Goal: Task Accomplishment & Management: Manage account settings

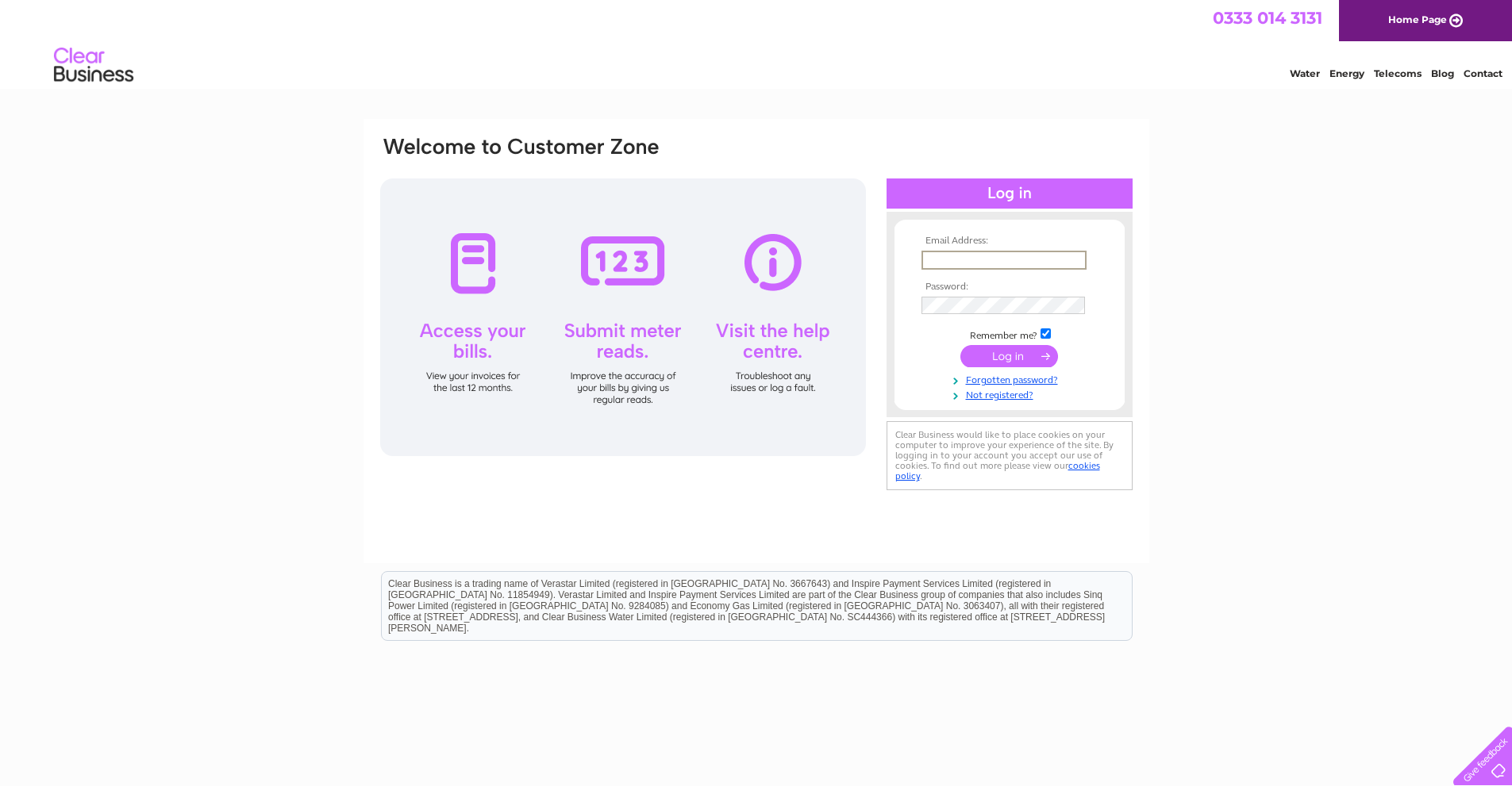
click at [936, 260] on input "text" at bounding box center [1004, 260] width 165 height 19
type input "enquiries@wrightassociatesriba.co.uk"
click at [1003, 356] on input "submit" at bounding box center [1010, 354] width 97 height 22
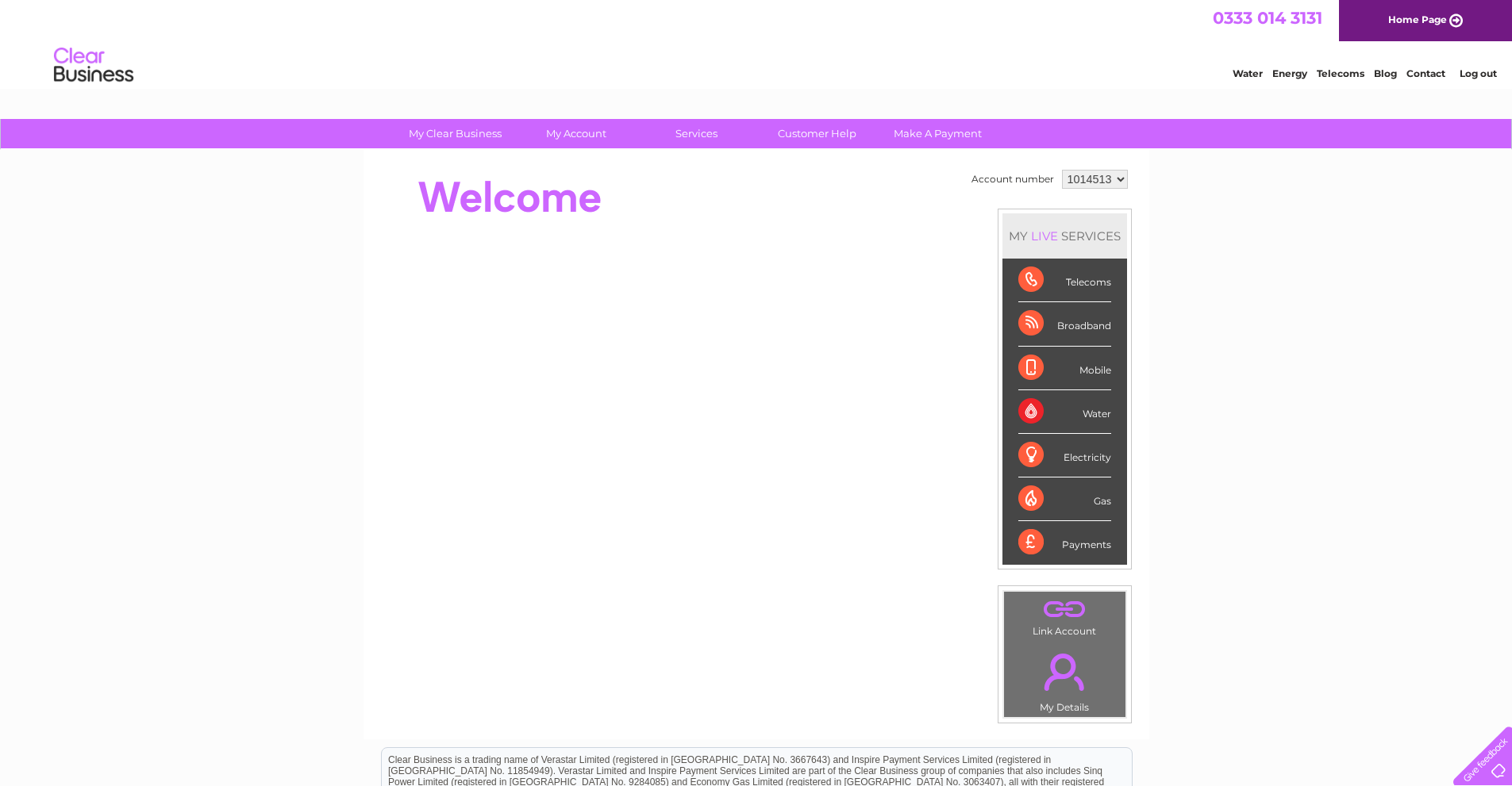
click at [1115, 178] on select "1014513" at bounding box center [1095, 179] width 66 height 19
click at [1236, 248] on div "My Clear Business Login Details My Details My Preferences Link Account My Accou…" at bounding box center [756, 565] width 1512 height 892
click at [1084, 277] on div "Telecoms" at bounding box center [1065, 281] width 93 height 44
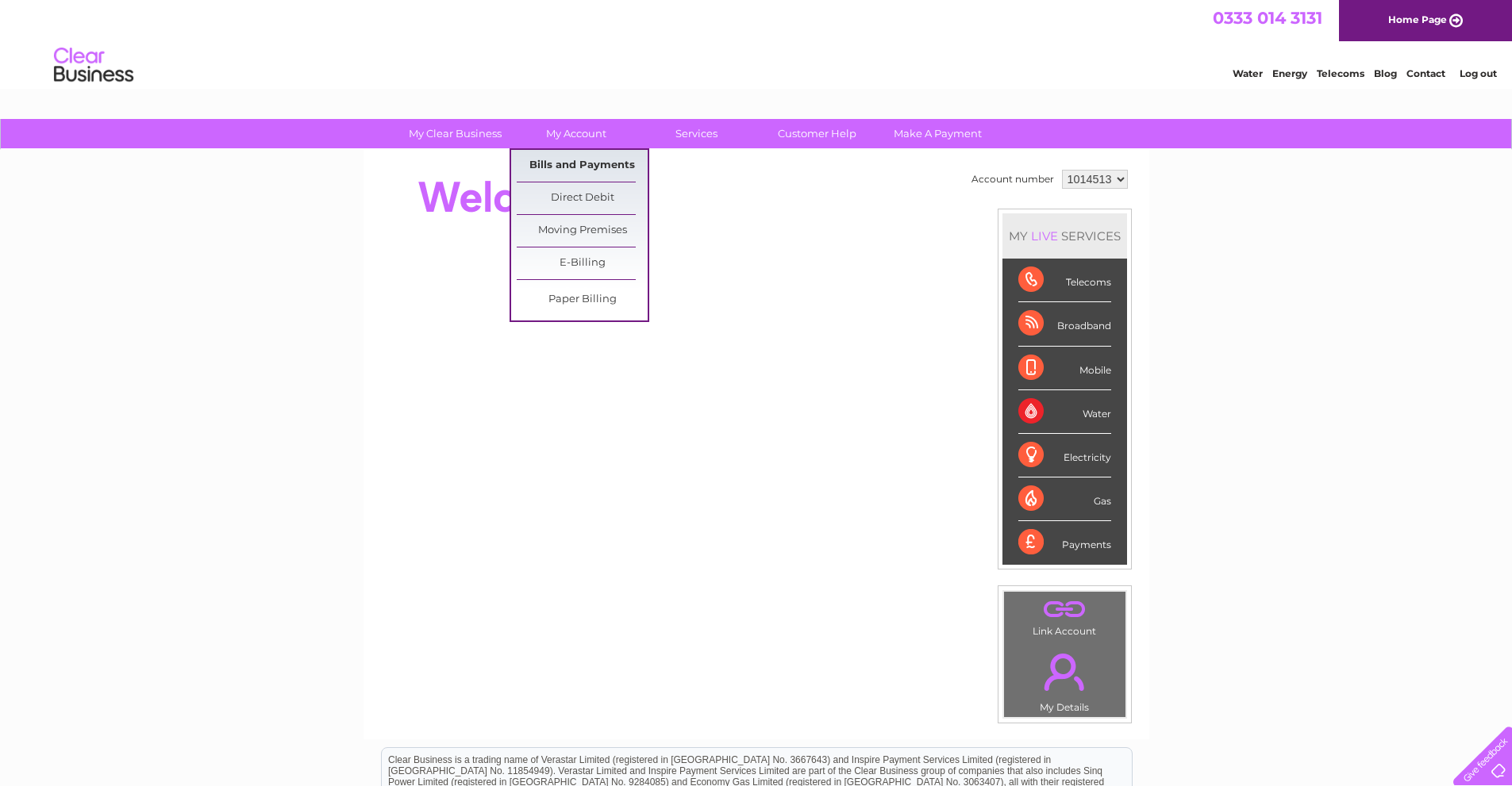
click at [565, 163] on link "Bills and Payments" at bounding box center [582, 165] width 131 height 32
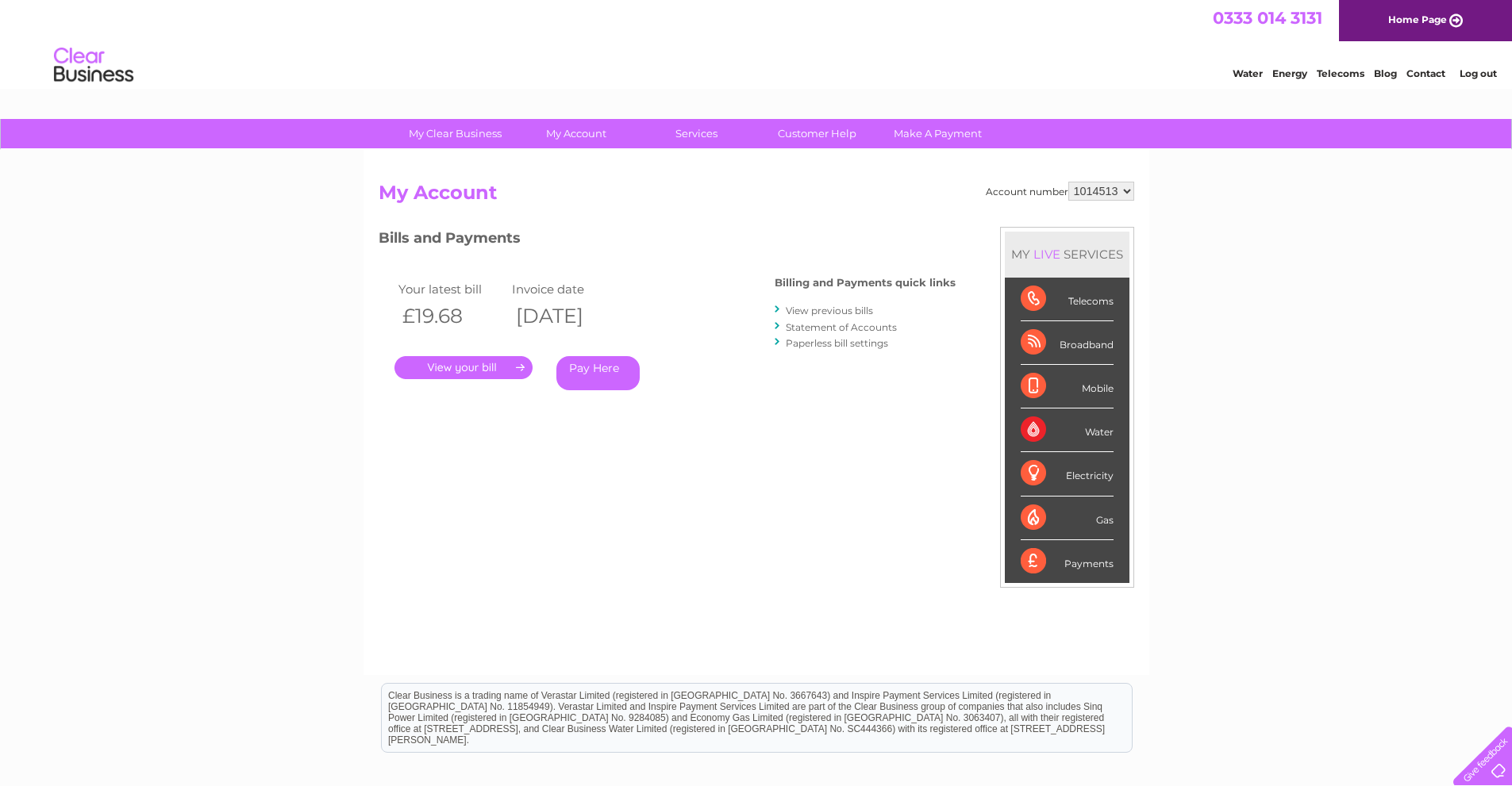
click at [832, 312] on link "View previous bills" at bounding box center [829, 310] width 87 height 12
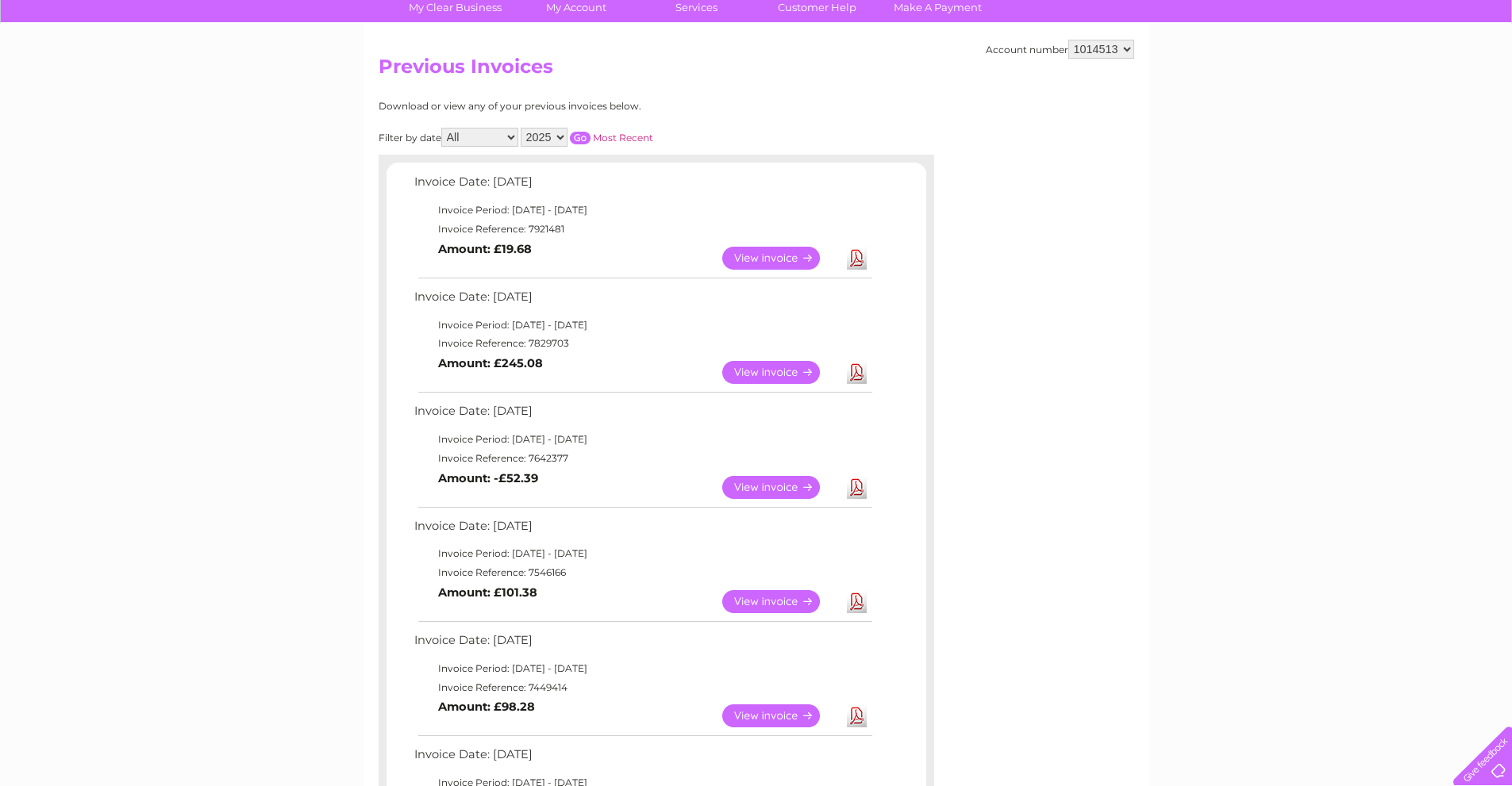
scroll to position [79, 0]
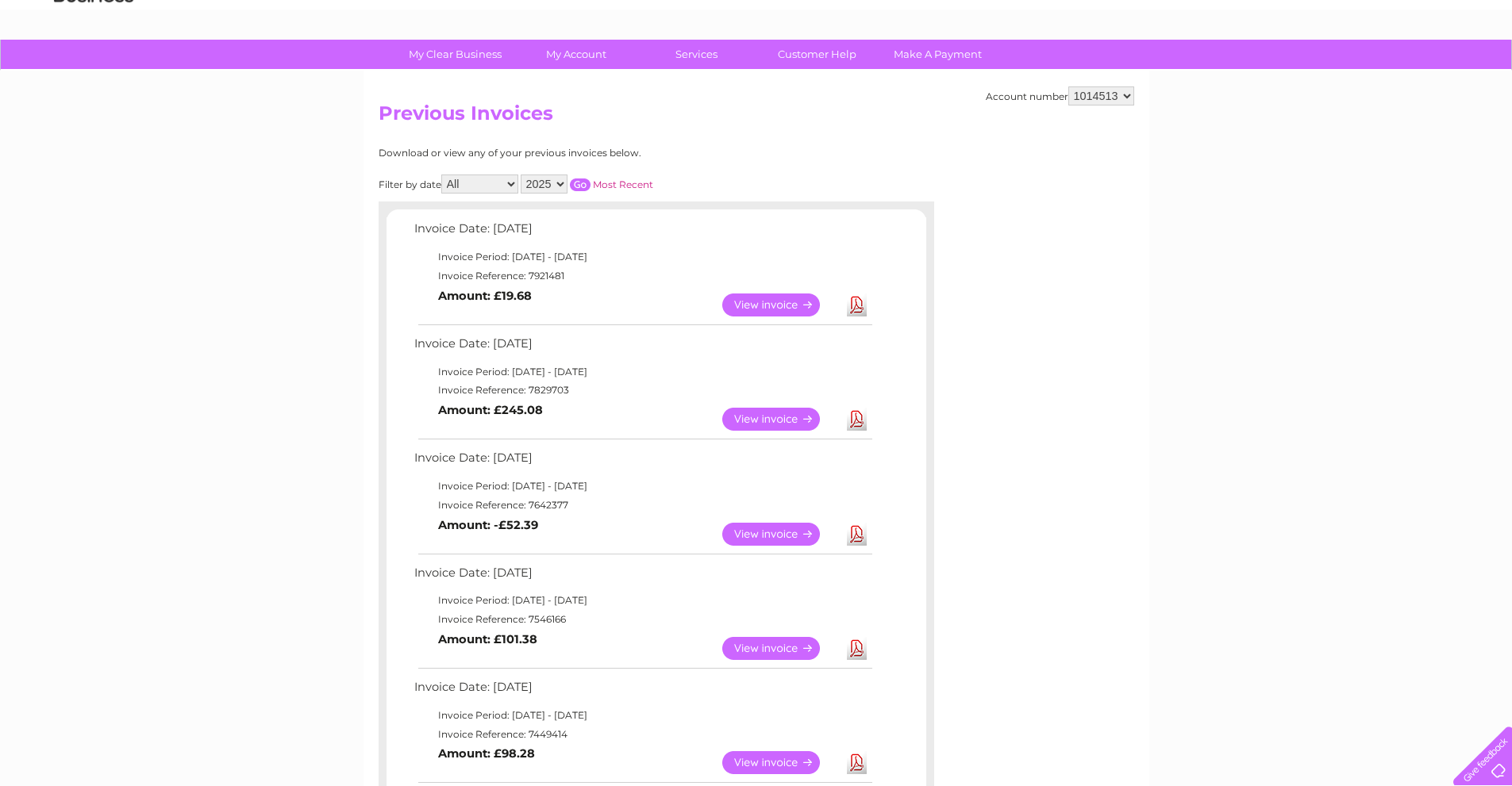
click at [859, 418] on link "Download" at bounding box center [857, 419] width 20 height 23
click at [767, 418] on link "View" at bounding box center [780, 419] width 117 height 23
click at [771, 419] on link "View" at bounding box center [780, 419] width 117 height 23
click at [787, 305] on link "View" at bounding box center [780, 305] width 117 height 23
click at [583, 185] on input "button" at bounding box center [580, 185] width 20 height 13
